Goal: Navigation & Orientation: Find specific page/section

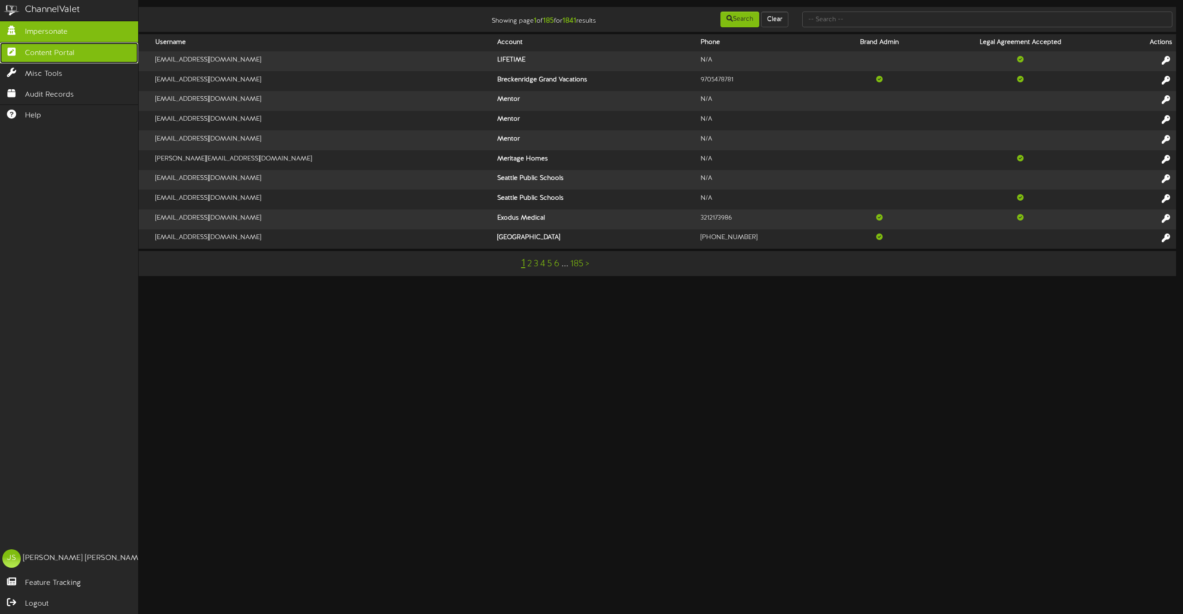
click at [22, 49] on icon at bounding box center [11, 50] width 23 height 7
